Goal: Download file/media

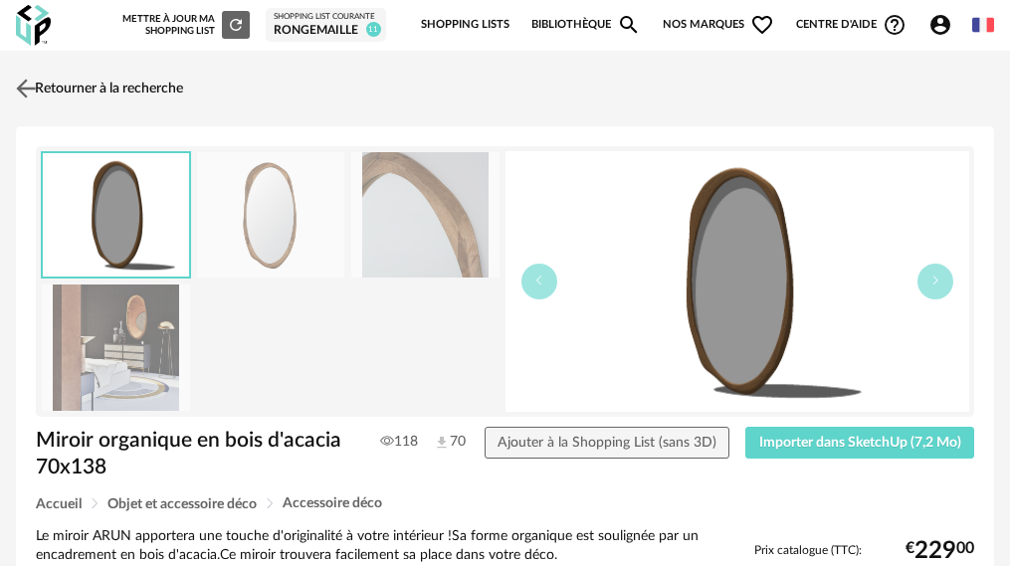
click at [26, 87] on img at bounding box center [26, 88] width 29 height 29
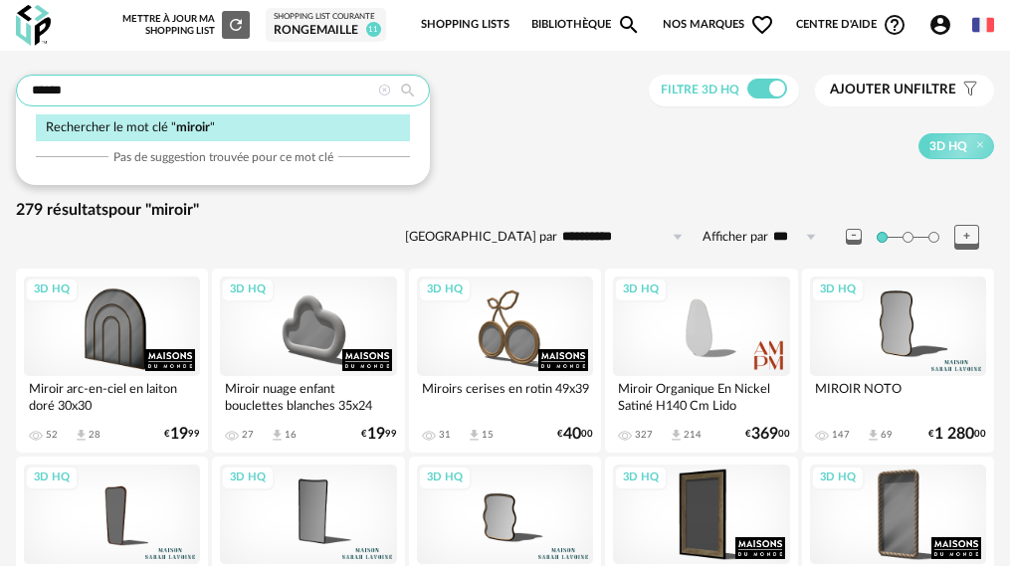
drag, startPoint x: 207, startPoint y: 90, endPoint x: -58, endPoint y: 90, distance: 264.6
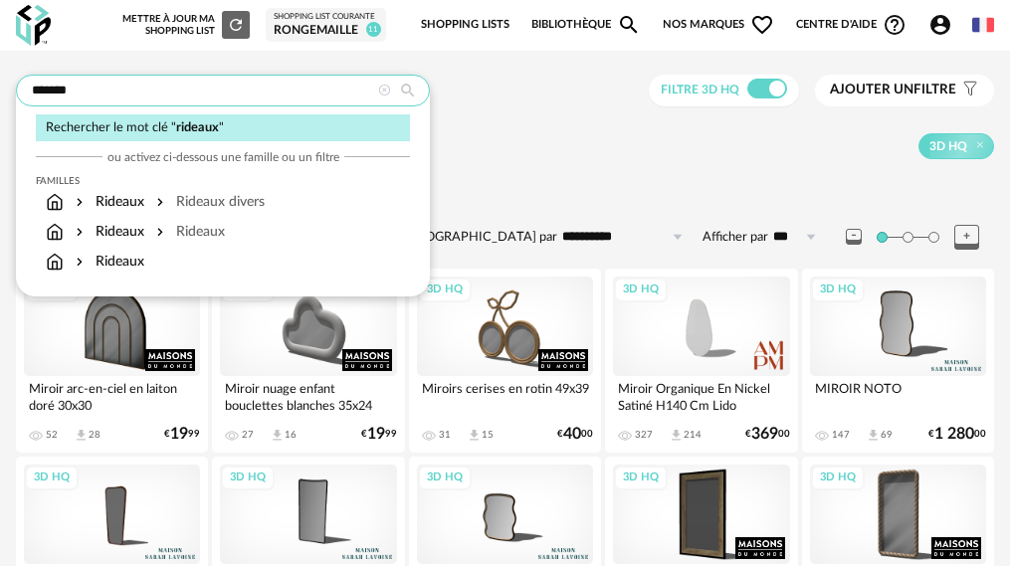
type input "*******"
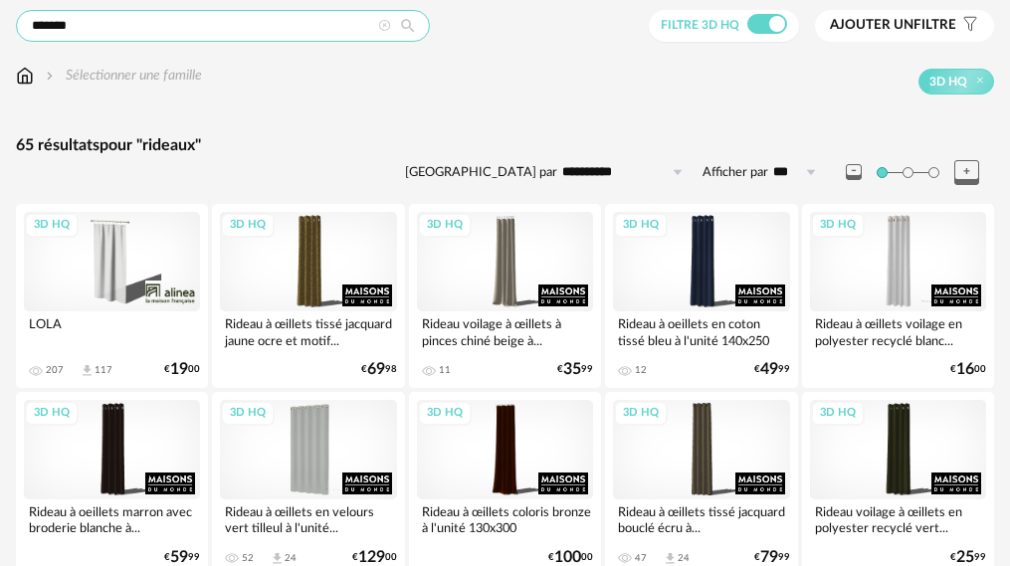
scroll to position [99, 0]
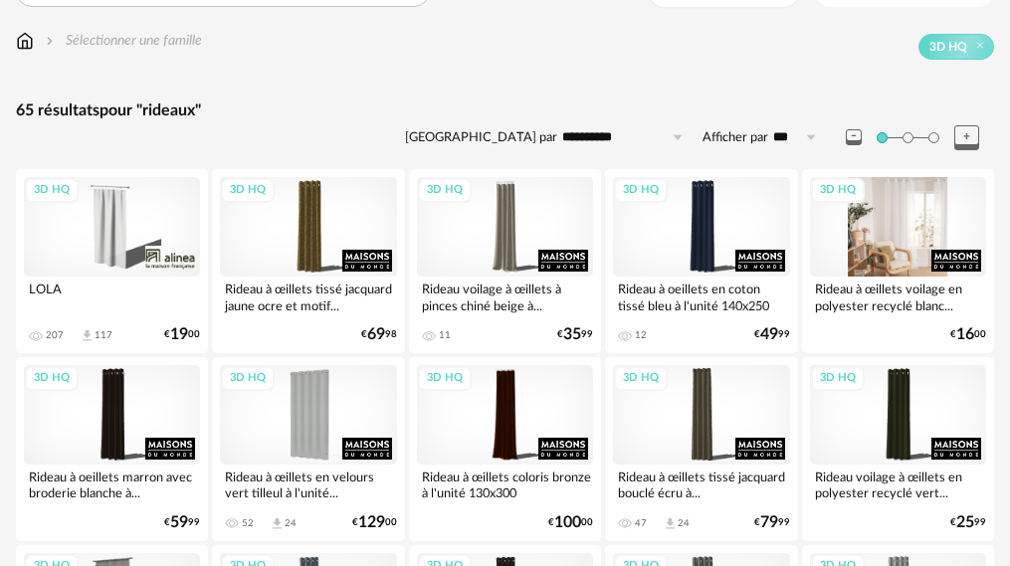
click at [882, 230] on div "3D HQ" at bounding box center [898, 226] width 176 height 99
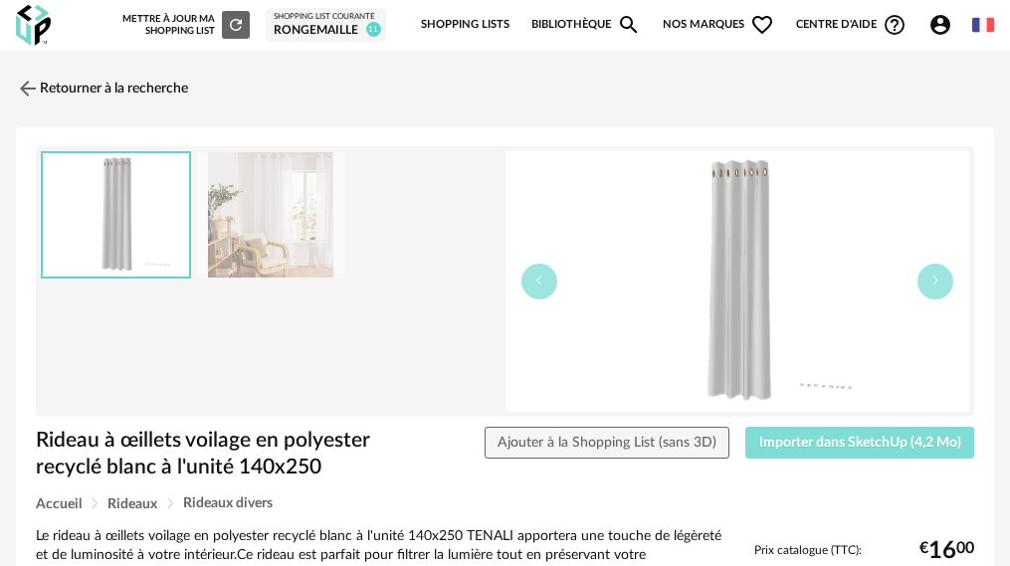
click at [851, 456] on button "Importer dans SketchUp (4,2 Mo)" at bounding box center [859, 443] width 229 height 32
